Goal: Information Seeking & Learning: Learn about a topic

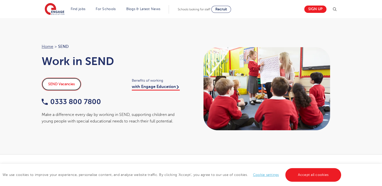
click at [69, 85] on link "SEND Vacancies" at bounding box center [62, 84] width 40 height 13
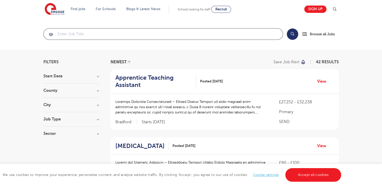
click at [108, 32] on input "search" at bounding box center [163, 34] width 239 height 11
click at [79, 104] on h3 "City" at bounding box center [71, 105] width 56 height 4
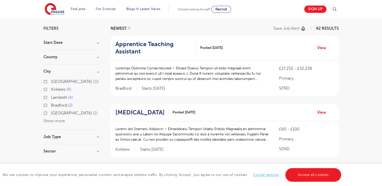
scroll to position [76, 0]
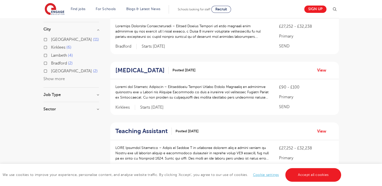
click at [61, 80] on button "Show more" at bounding box center [53, 79] width 21 height 5
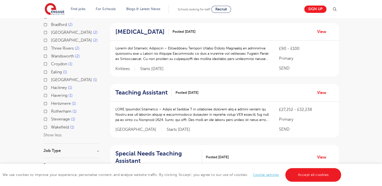
scroll to position [126, 0]
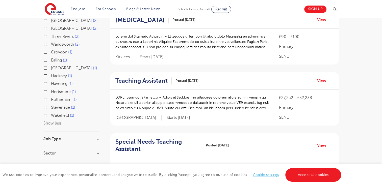
click at [55, 122] on button "Show less" at bounding box center [52, 123] width 18 height 5
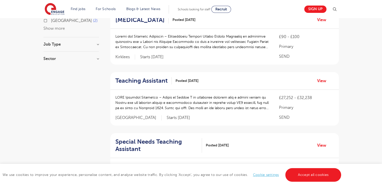
click at [63, 50] on div "Job Type Long Term 193 Daily Supply 53 SEND 42 Support Services 21 Permanent 7 …" at bounding box center [71, 46] width 56 height 9
click at [63, 55] on section "Start Date [DATE] October [DATE] 1 Show more County [GEOGRAPHIC_DATA] 11 [GEOGR…" at bounding box center [71, 7] width 56 height 118
click at [63, 59] on h3 "Sector" at bounding box center [71, 59] width 56 height 4
